Goal: Information Seeking & Learning: Learn about a topic

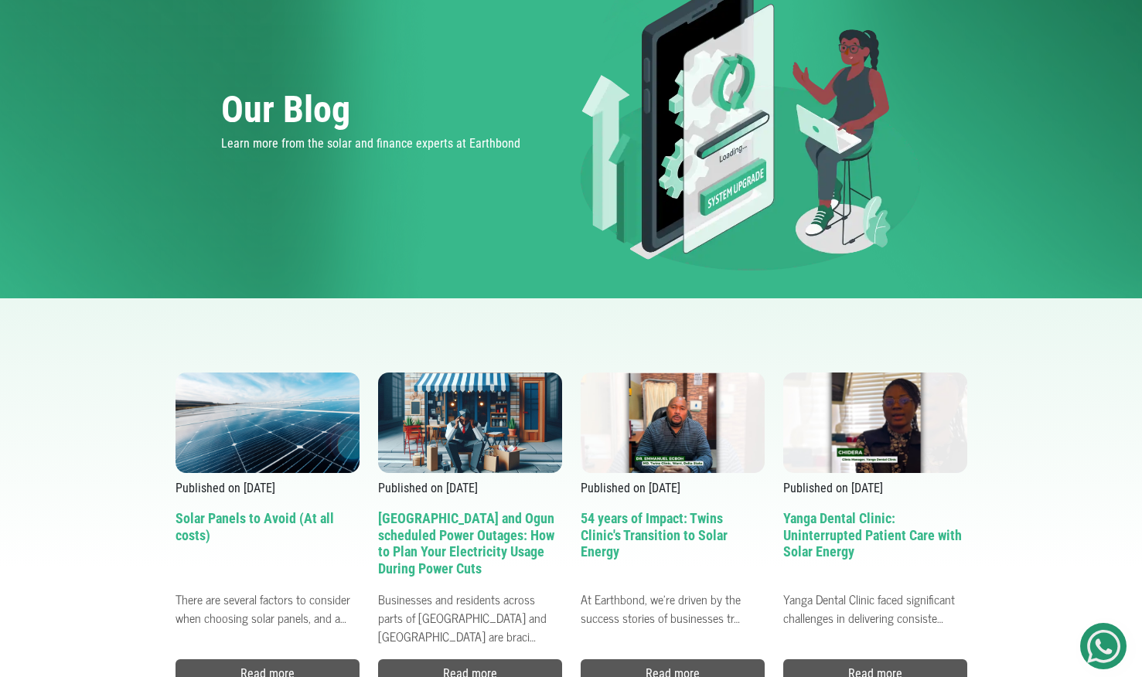
scroll to position [142, 0]
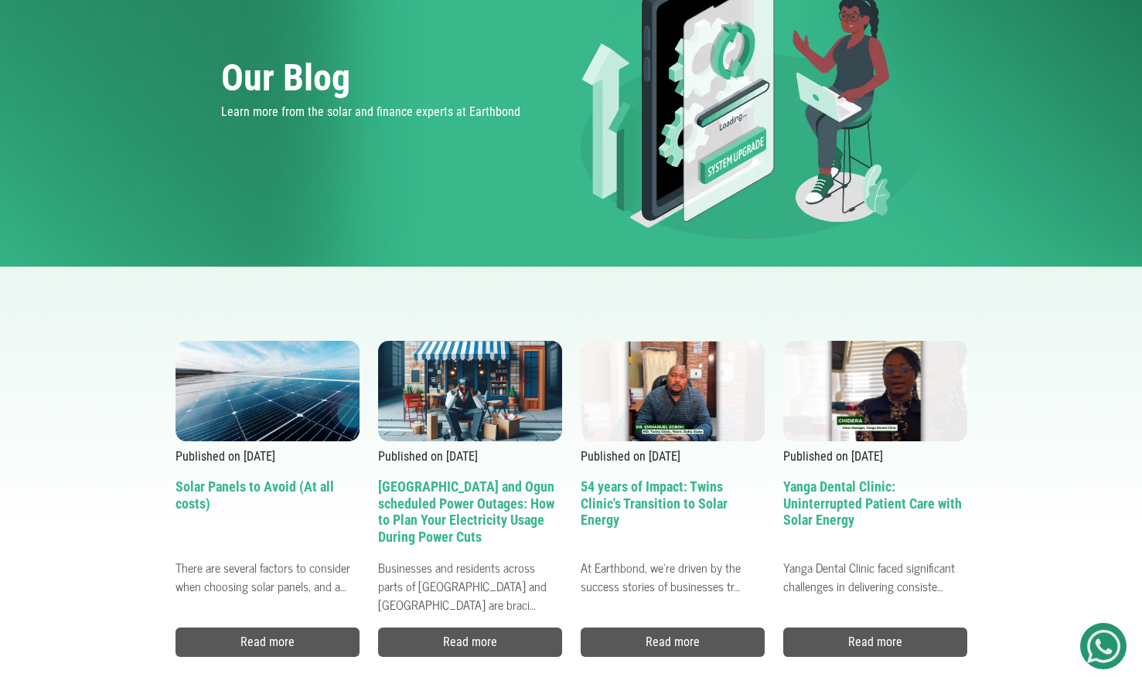
click at [427, 490] on h2 "[GEOGRAPHIC_DATA] and Ogun scheduled Power Outages: How to Plan Your Electricit…" at bounding box center [470, 514] width 184 height 73
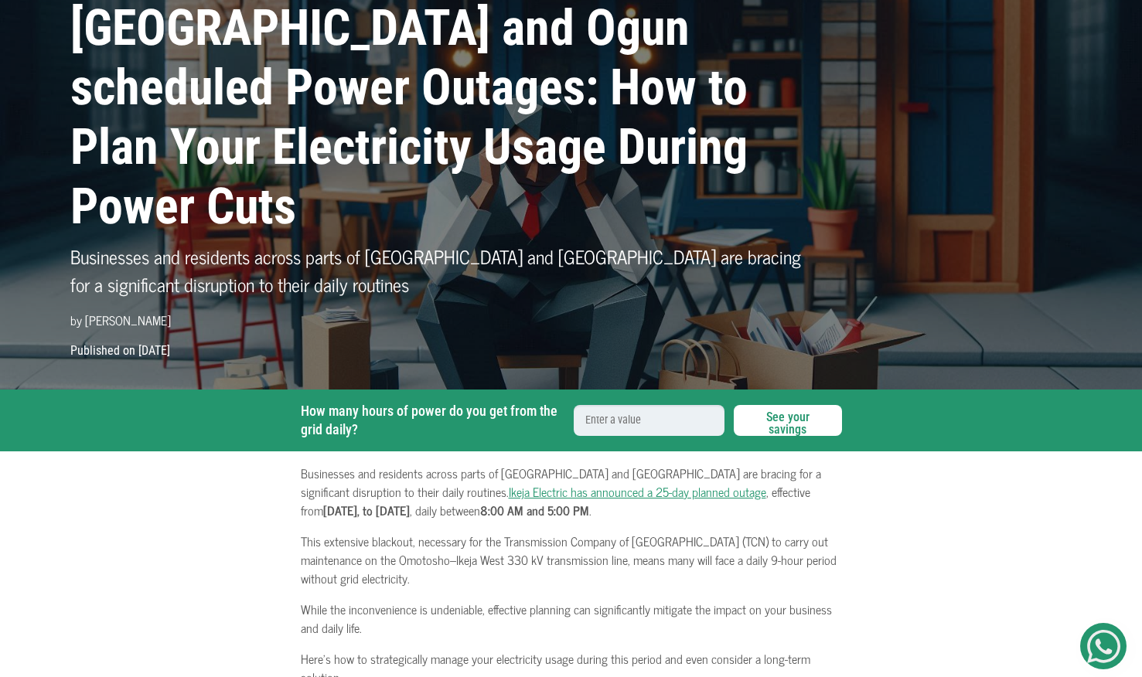
scroll to position [102, 0]
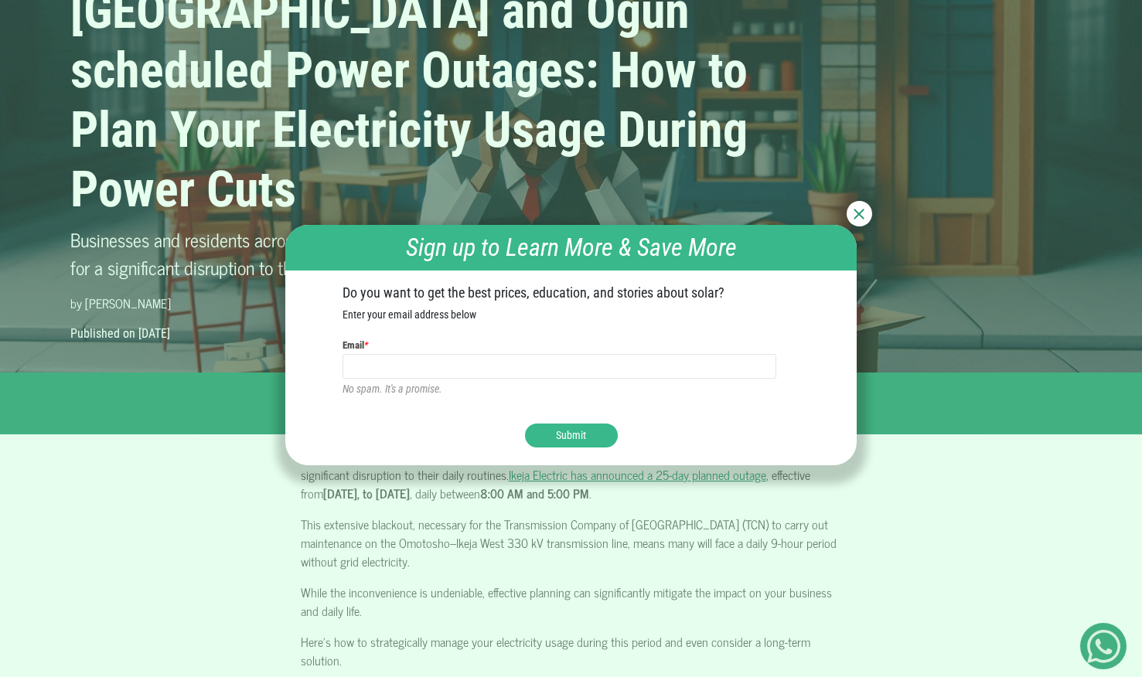
click at [856, 217] on img at bounding box center [858, 214] width 11 height 11
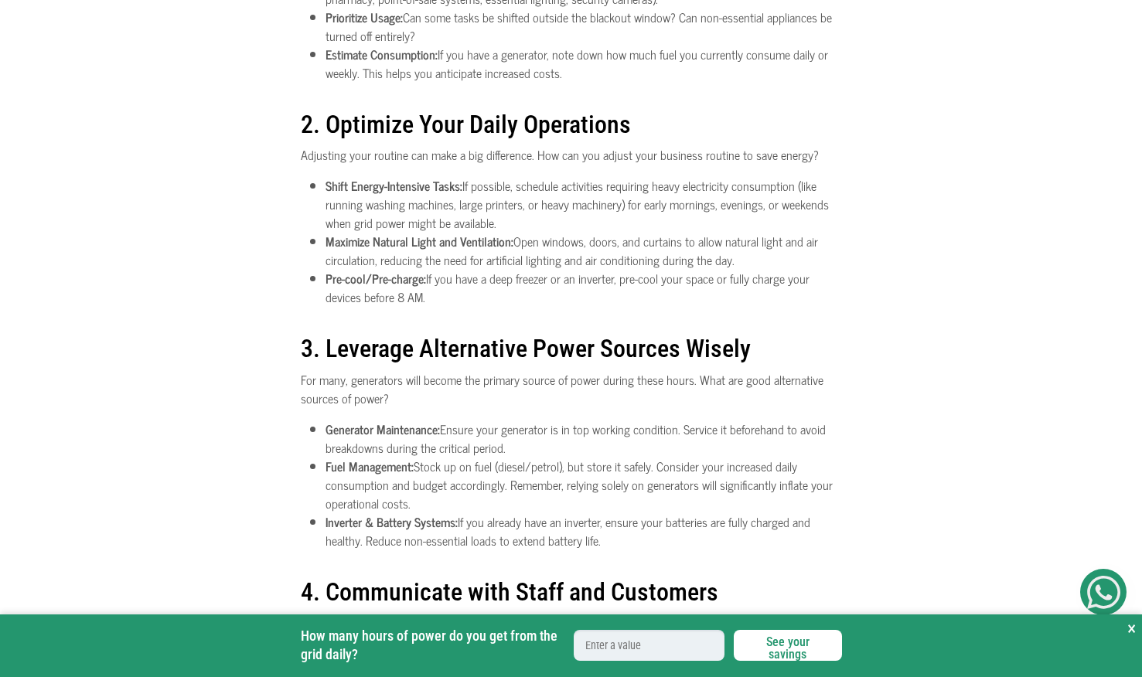
scroll to position [916, 0]
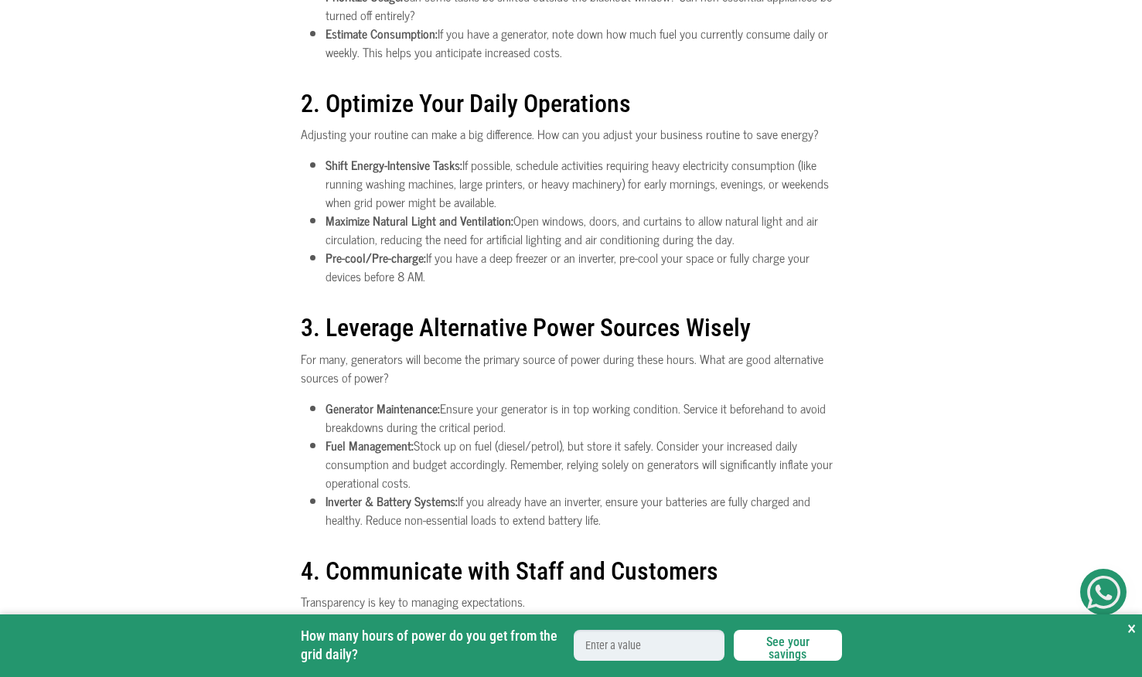
click at [645, 642] on input "How many hours of power do you get from the grid daily?" at bounding box center [648, 645] width 151 height 31
click at [769, 648] on button "See your savings" at bounding box center [787, 645] width 108 height 31
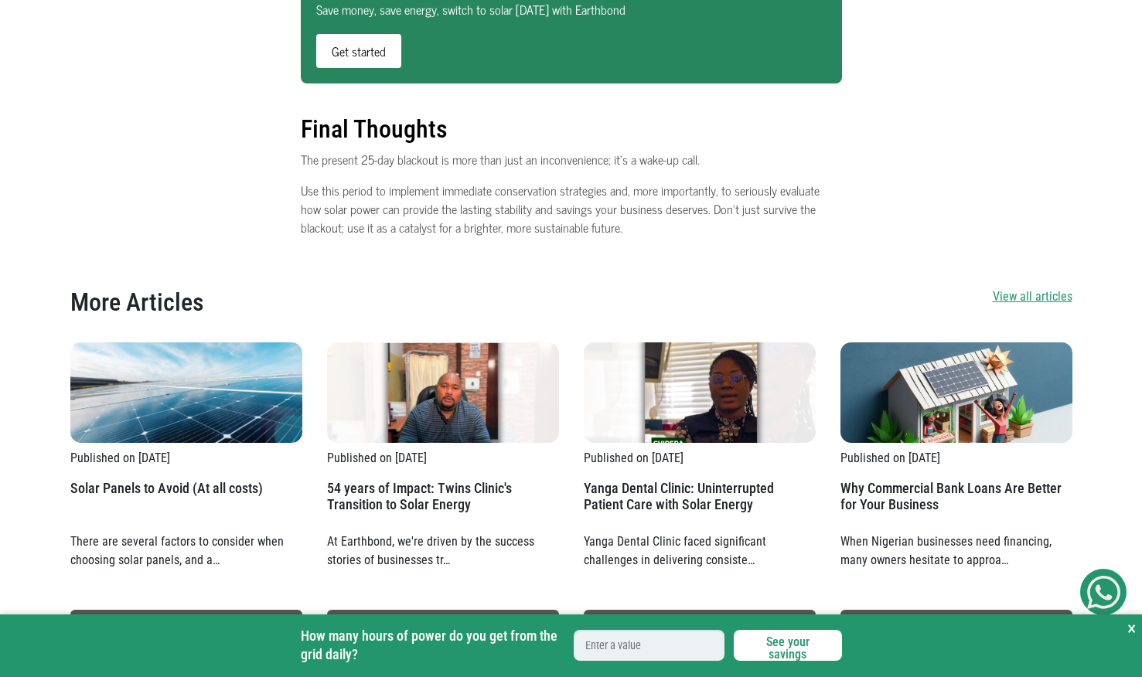
scroll to position [2215, 0]
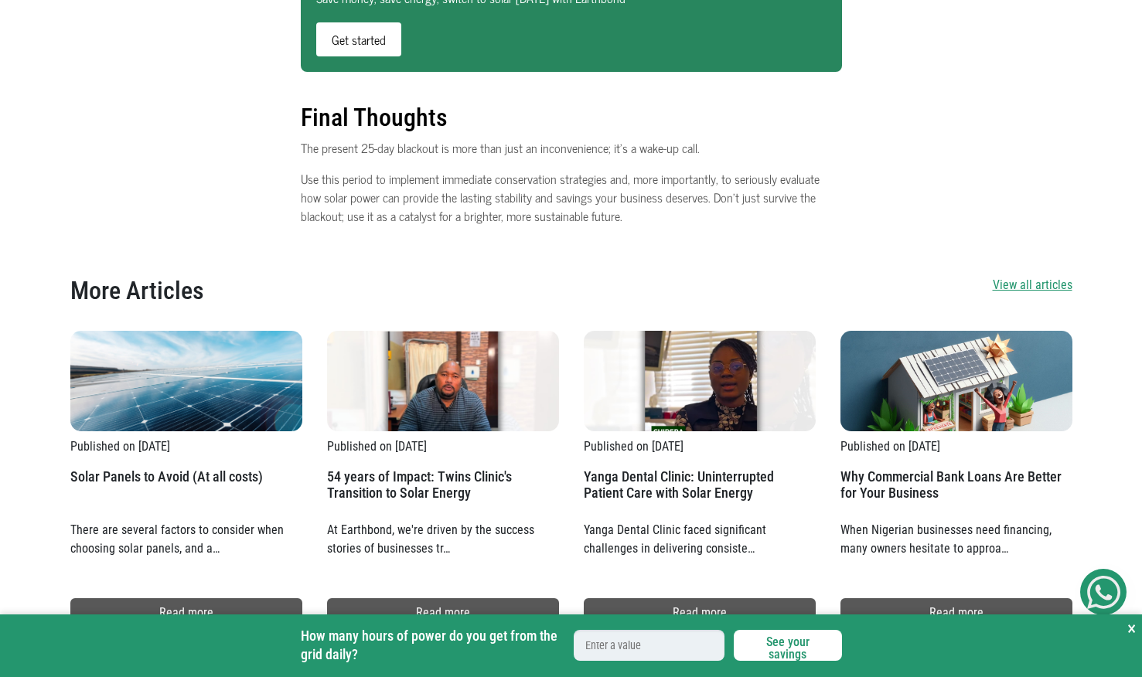
click at [751, 645] on button "See your savings" at bounding box center [787, 645] width 108 height 31
click at [618, 647] on input "How many hours of power do you get from the grid daily?" at bounding box center [648, 645] width 151 height 31
type input "6000"
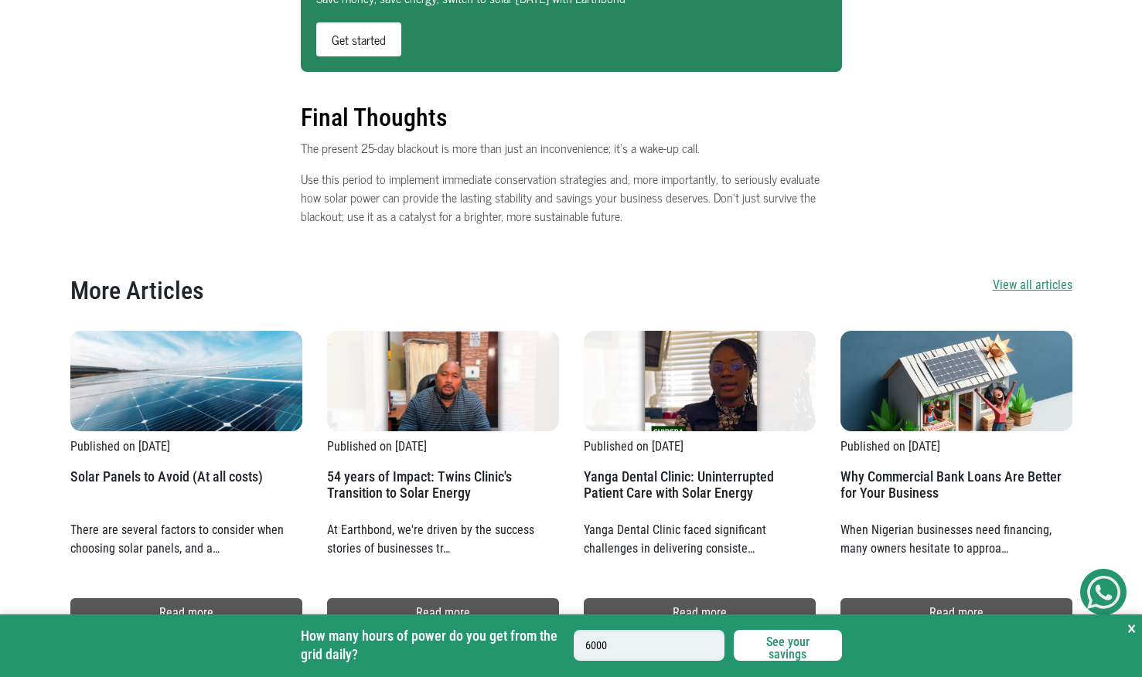
click at [688, 636] on input "6000" at bounding box center [648, 645] width 151 height 31
type input "600"
type input "60"
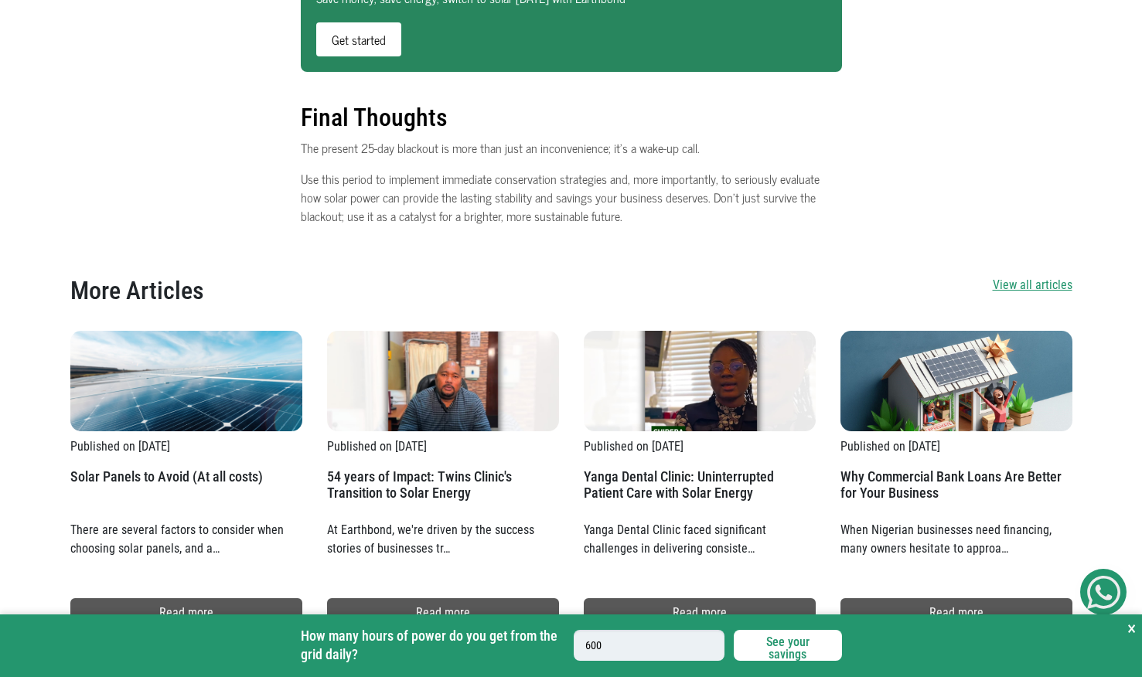
type input "60"
type input "6"
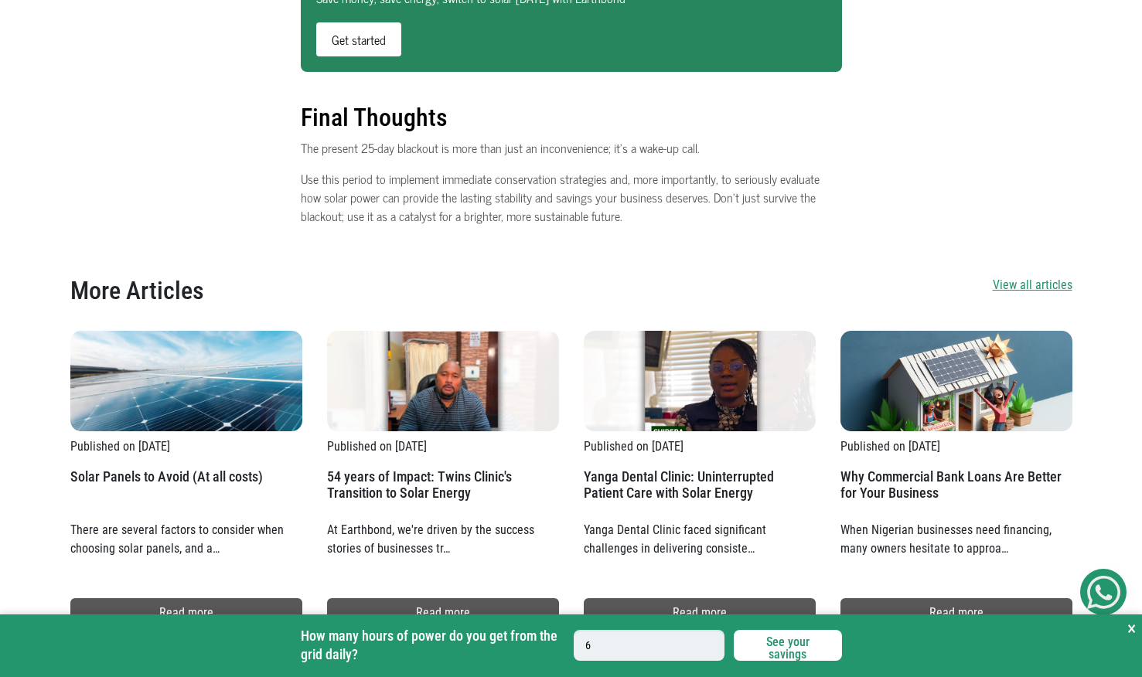
click at [756, 652] on button "See your savings" at bounding box center [787, 645] width 108 height 31
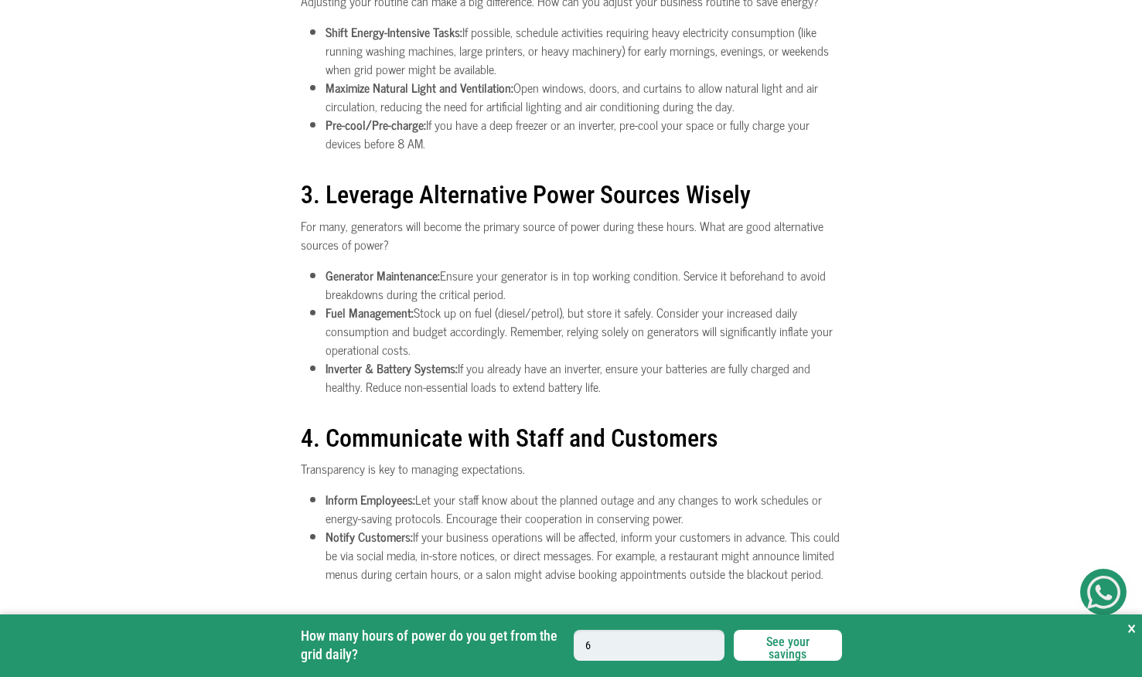
scroll to position [1016, 0]
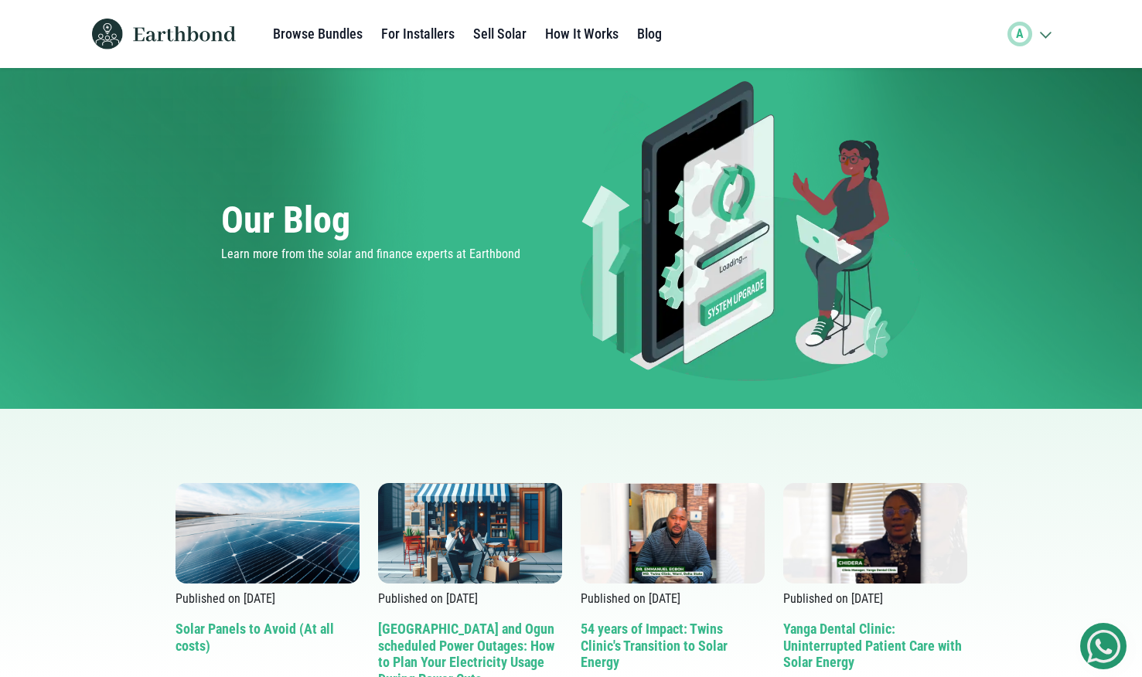
click at [204, 29] on img at bounding box center [184, 33] width 103 height 15
